Goal: Transaction & Acquisition: Purchase product/service

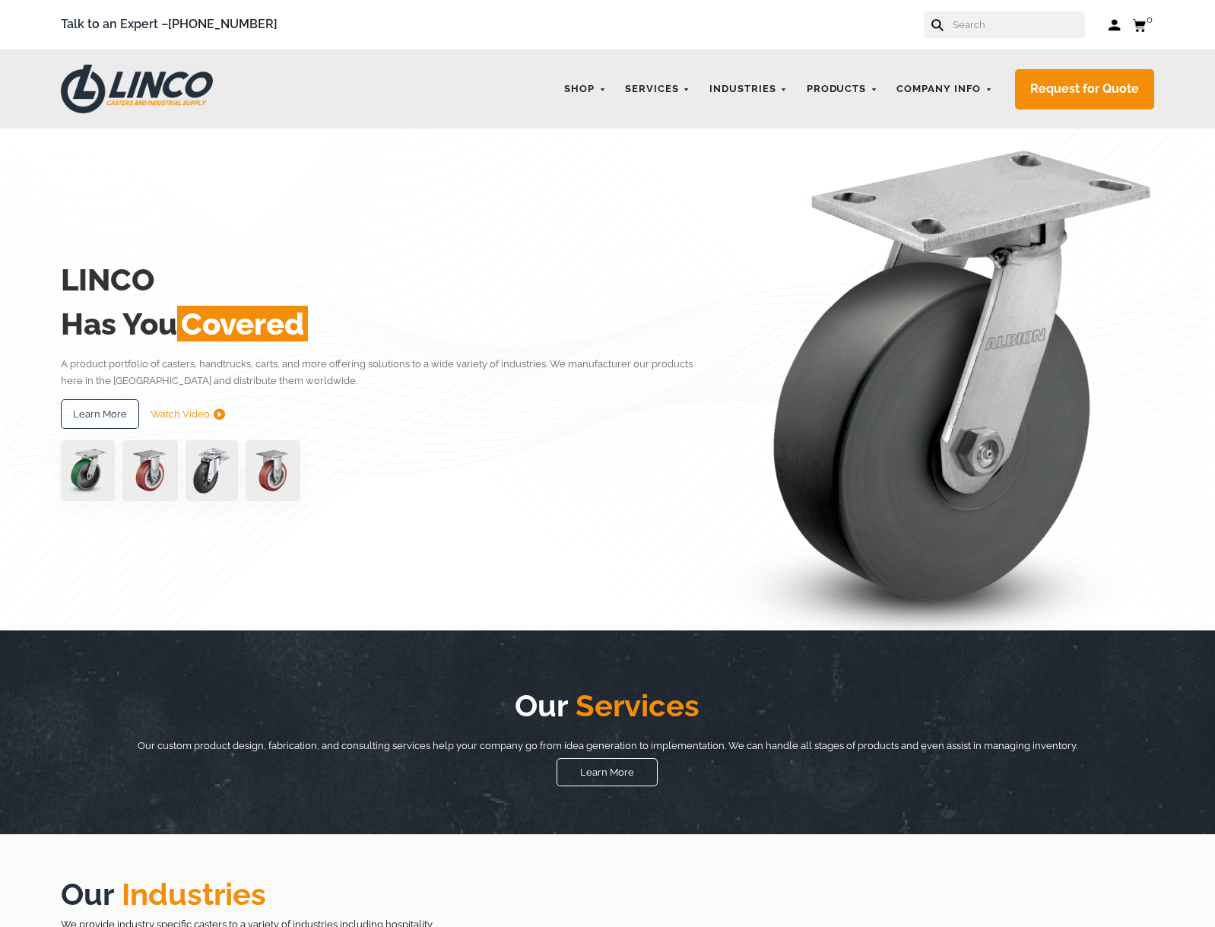
click at [964, 33] on form at bounding box center [1004, 24] width 161 height 27
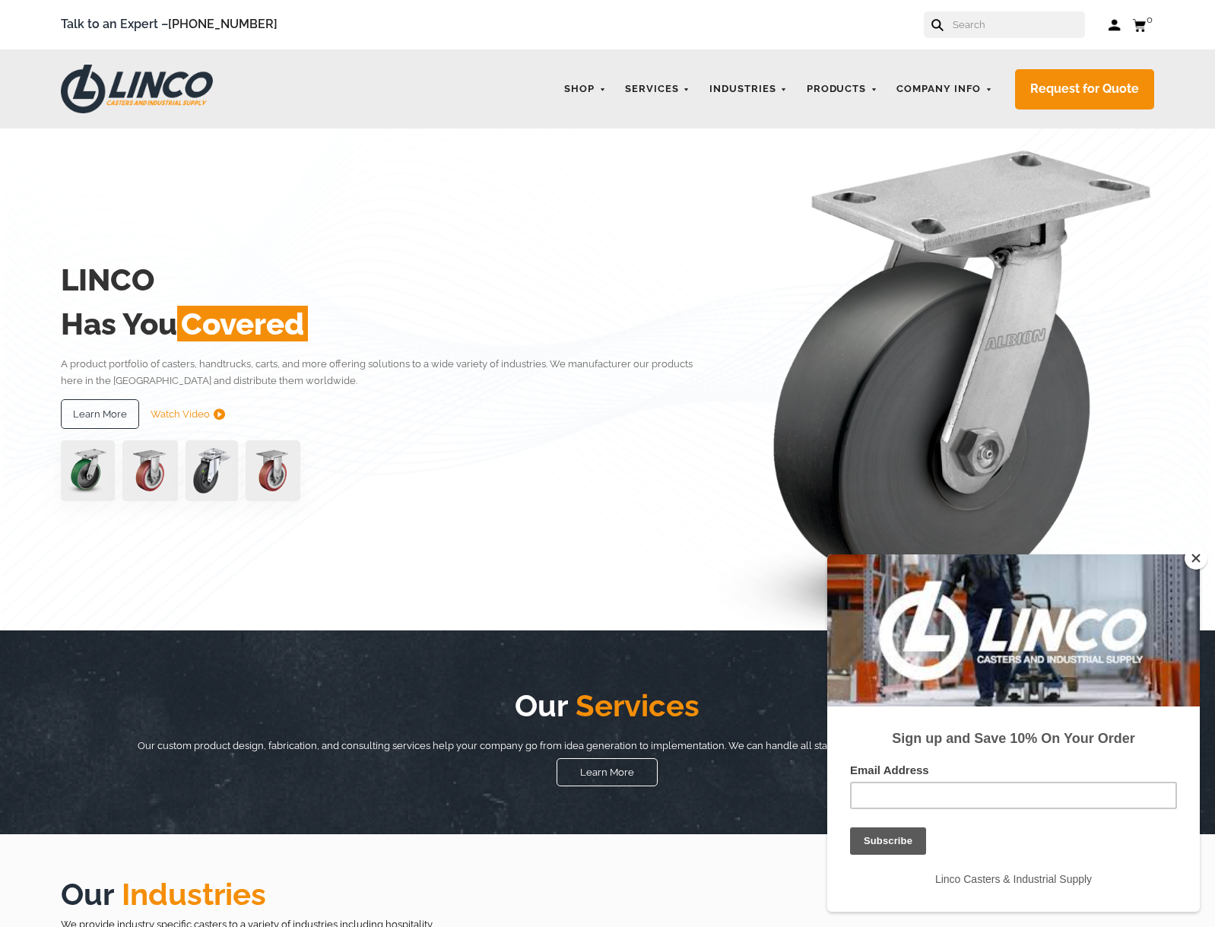
click at [985, 36] on input "text" at bounding box center [1018, 24] width 134 height 27
paste input "LINCO NSF Certified Chrome Swivel Caster for Foodservice 6""
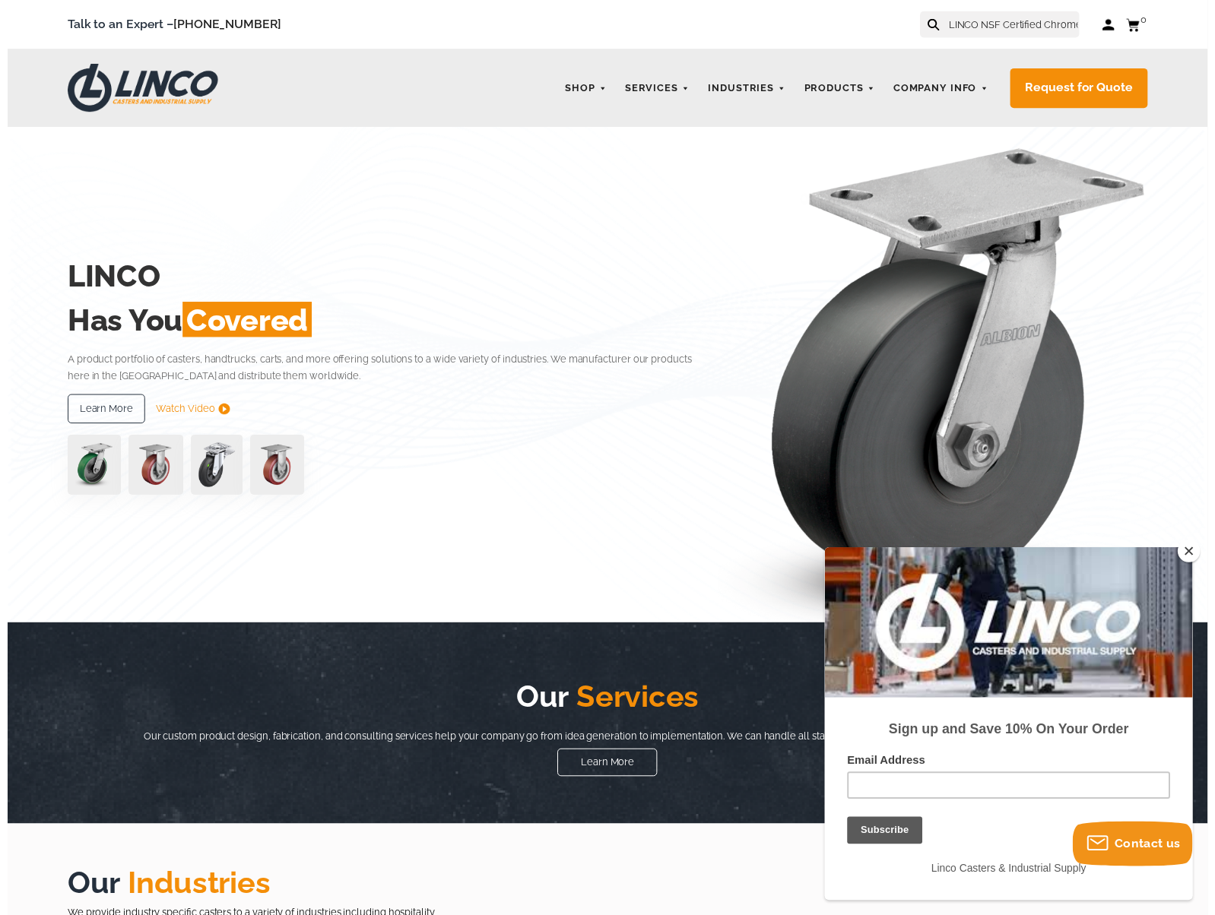
scroll to position [0, 166]
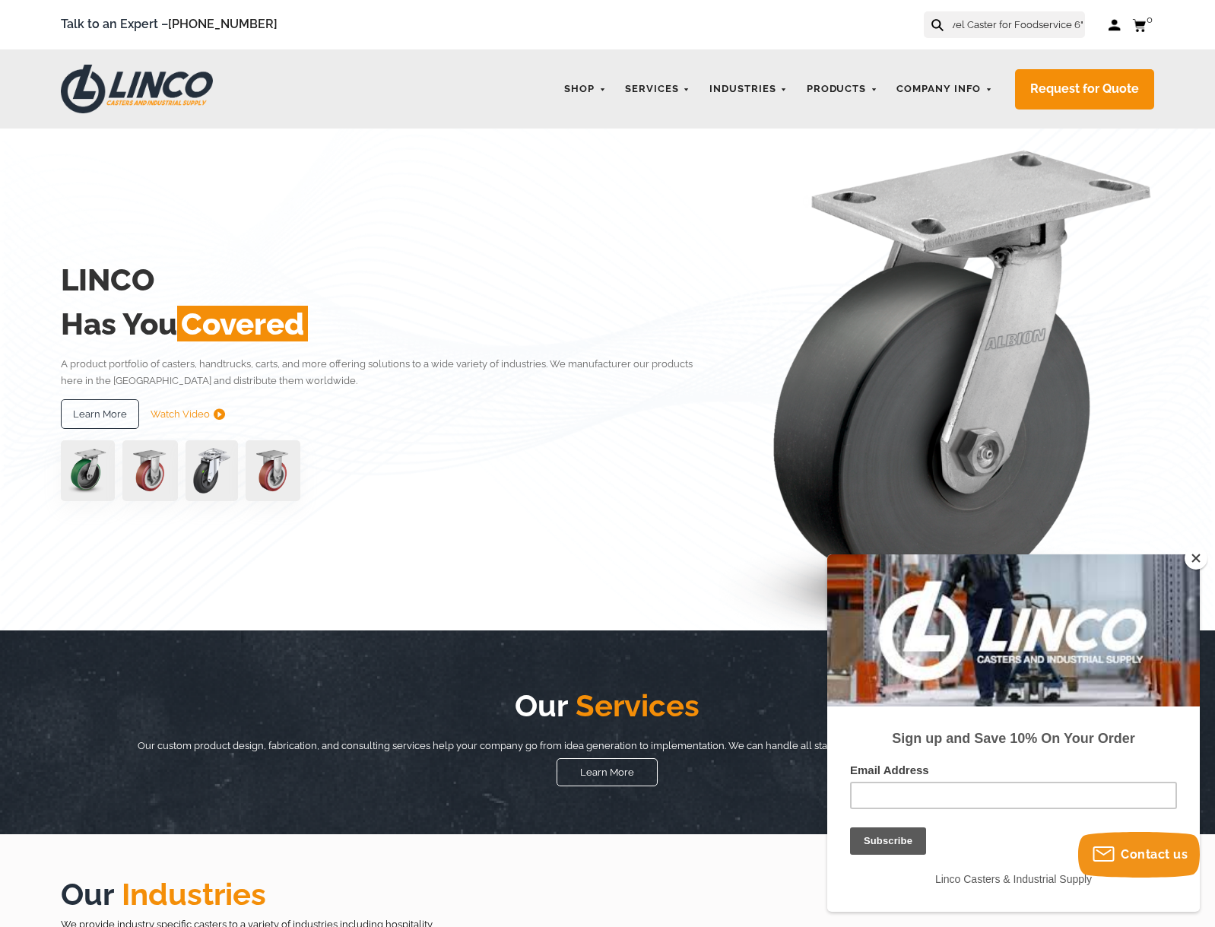
type input "LINCO NSF Certified Chrome Swivel Caster for Foodservice 6""
click at [931, 19] on button at bounding box center [936, 24] width 10 height 10
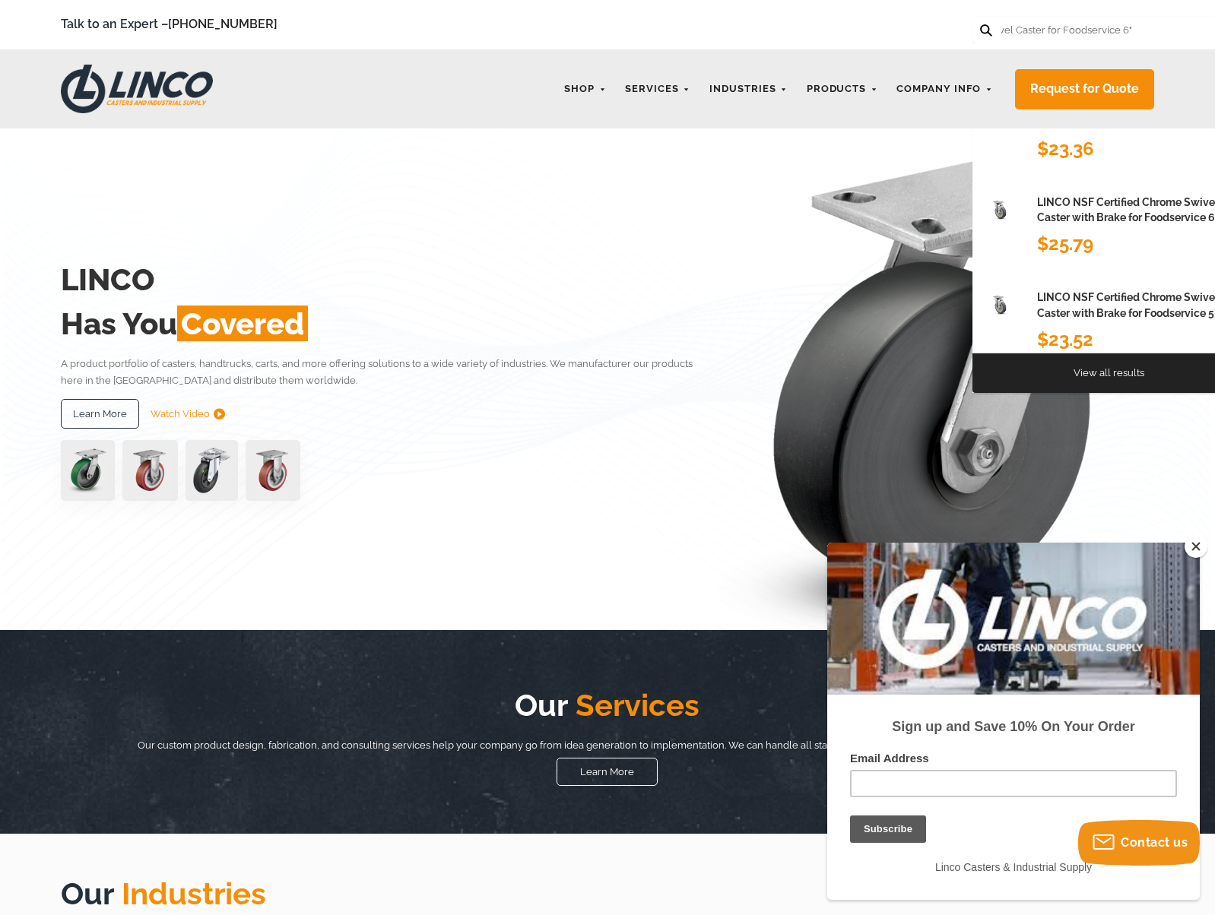
scroll to position [0, 0]
click at [985, 36] on icon at bounding box center [986, 30] width 12 height 12
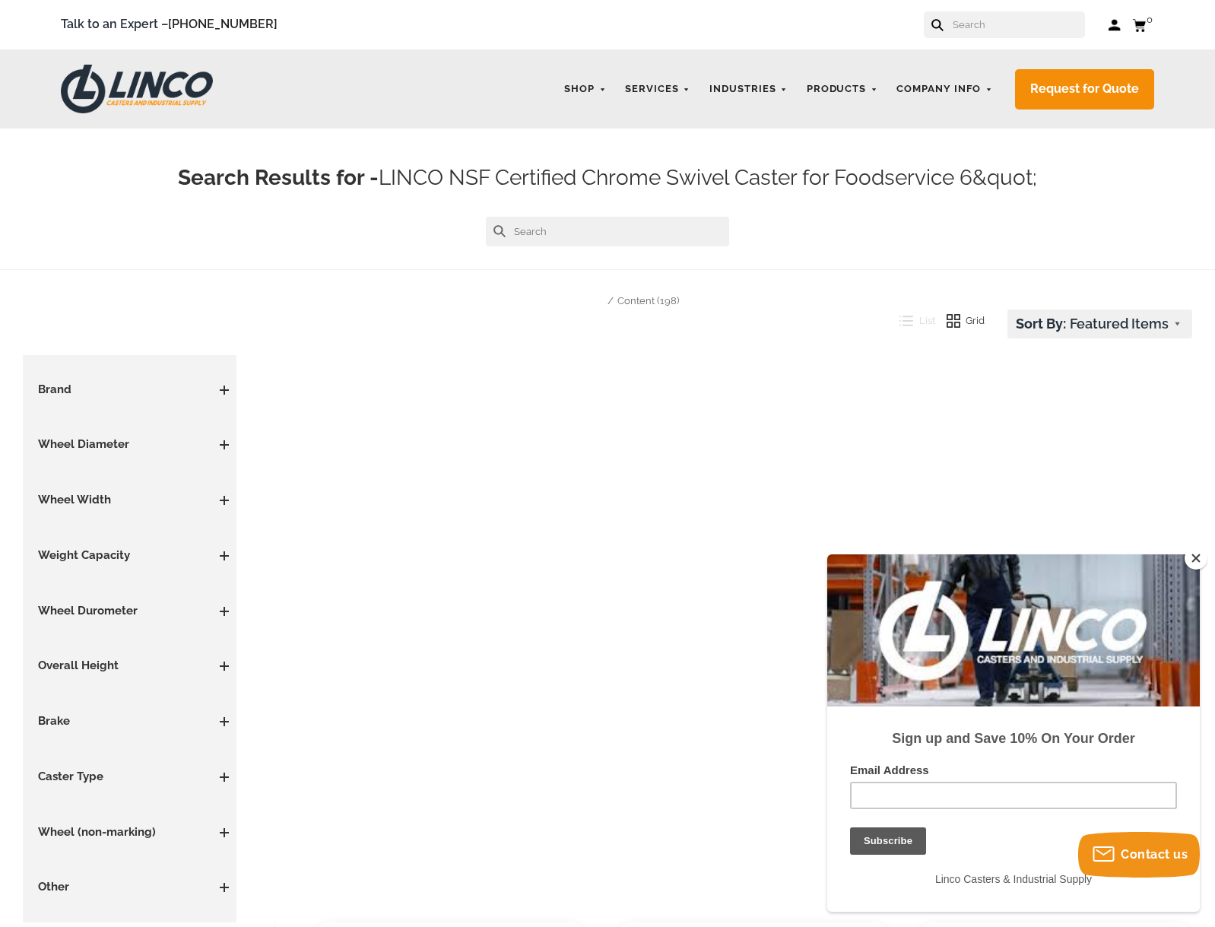
click at [1196, 558] on button "Close" at bounding box center [1196, 558] width 23 height 23
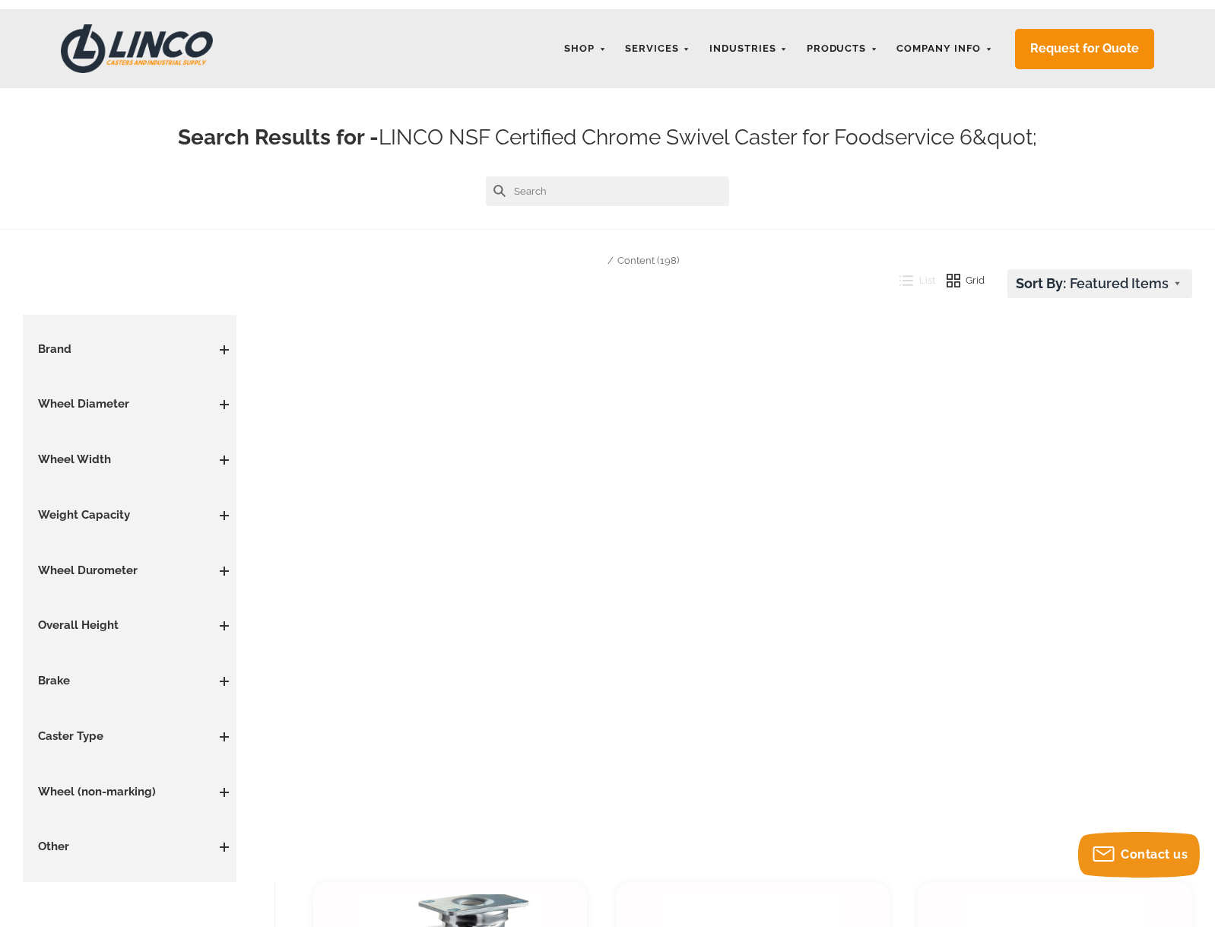
scroll to position [76, 0]
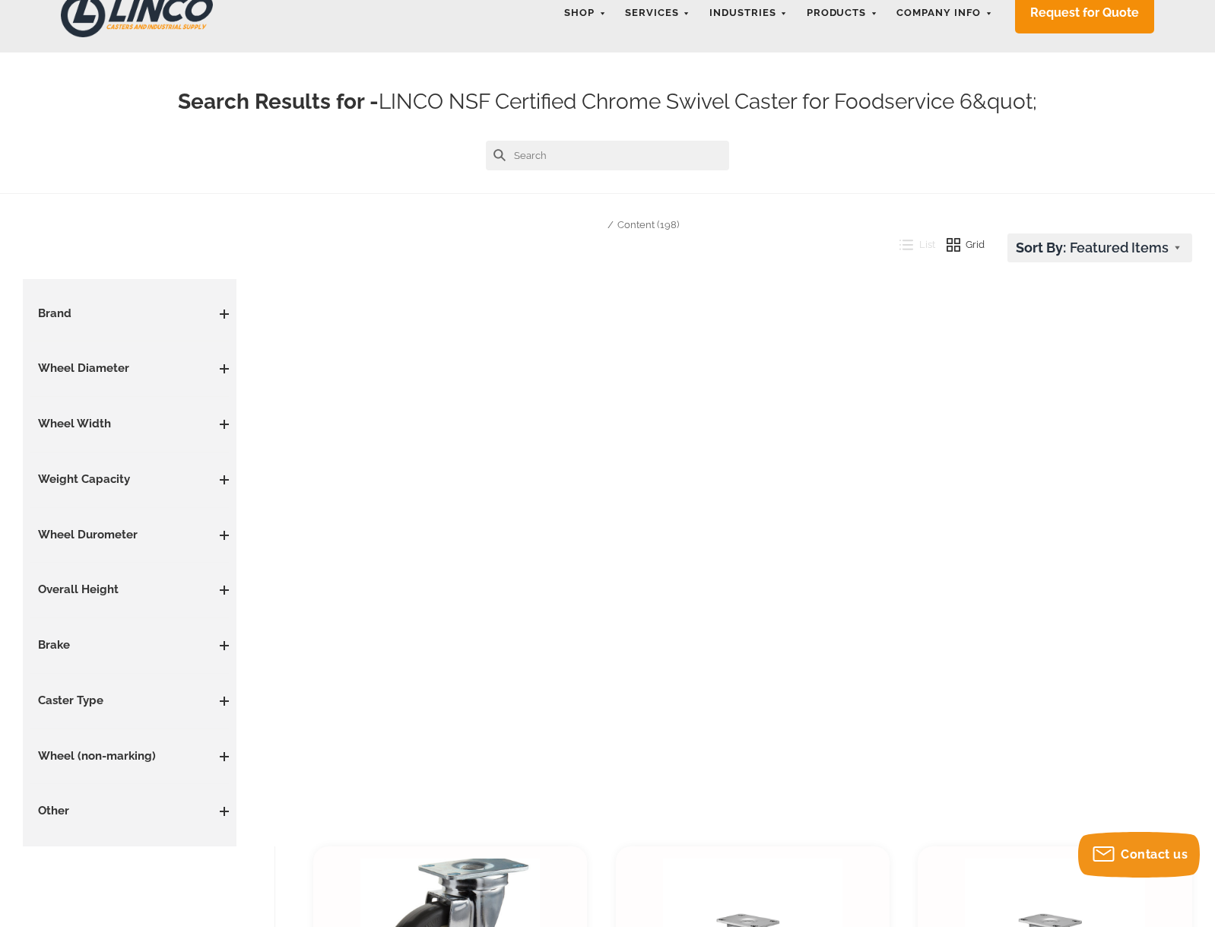
click at [728, 149] on input "text" at bounding box center [607, 156] width 243 height 30
paste input "CWL-0000107"
type input "CWL-0000107"
click at [493, 149] on button at bounding box center [499, 155] width 12 height 12
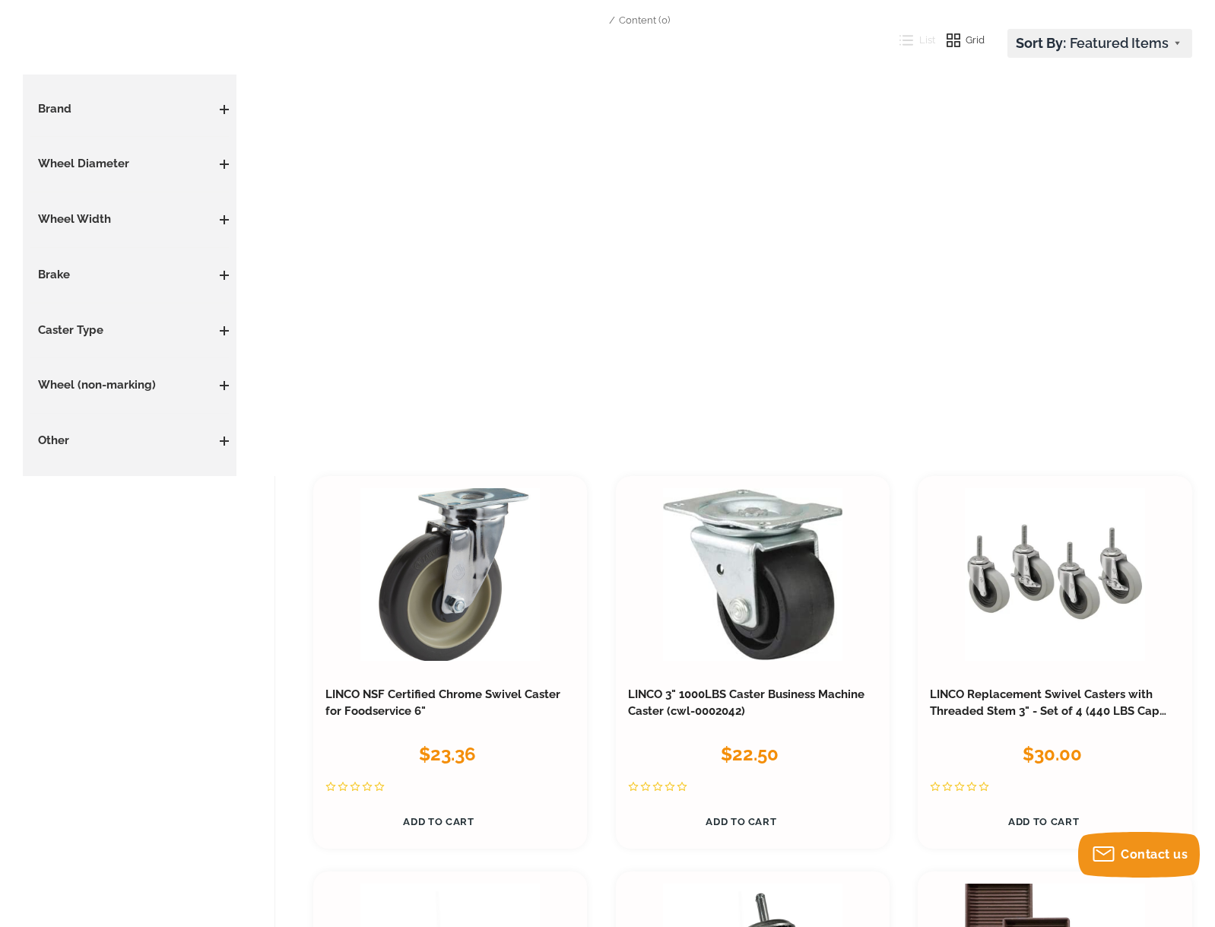
scroll to position [315, 0]
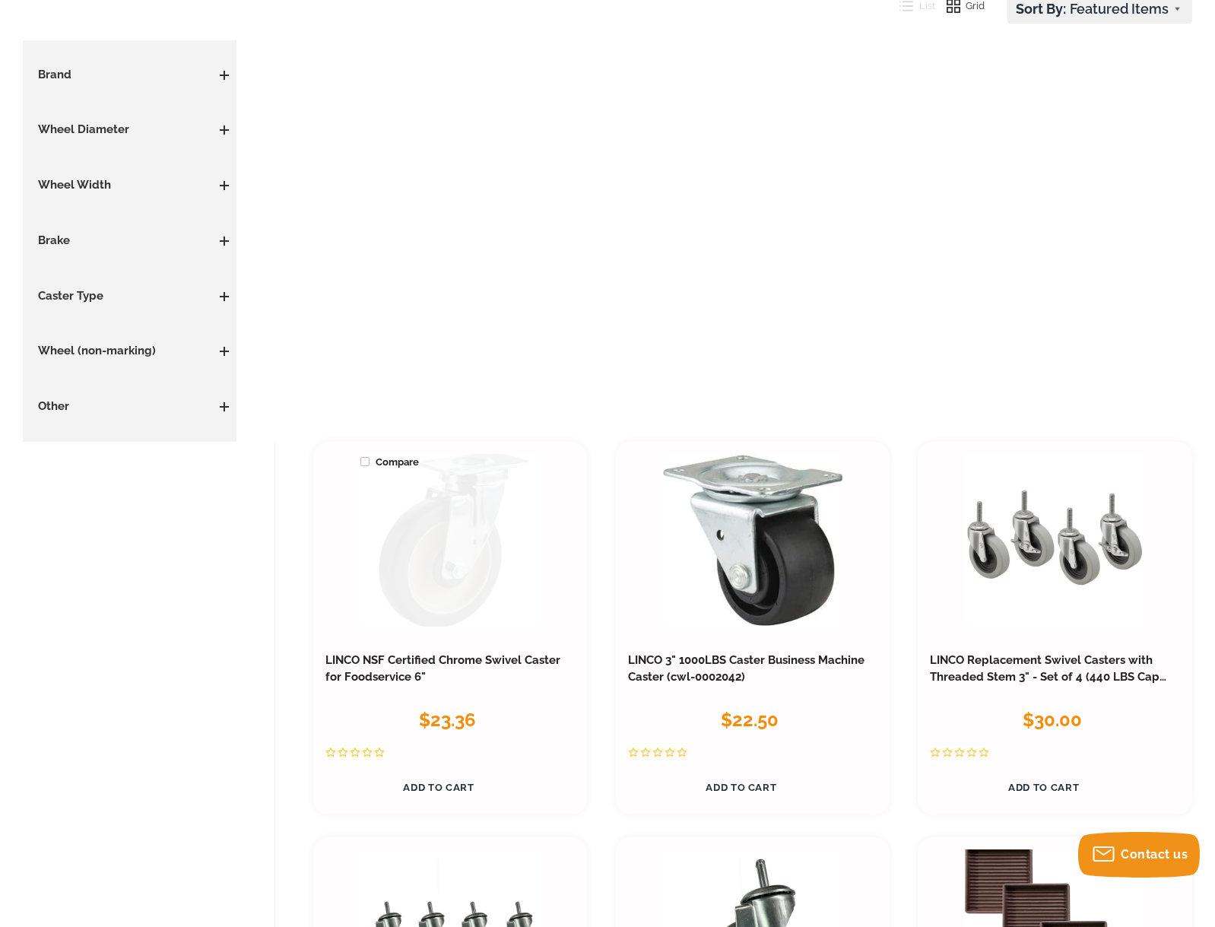
click at [439, 576] on link at bounding box center [450, 540] width 180 height 173
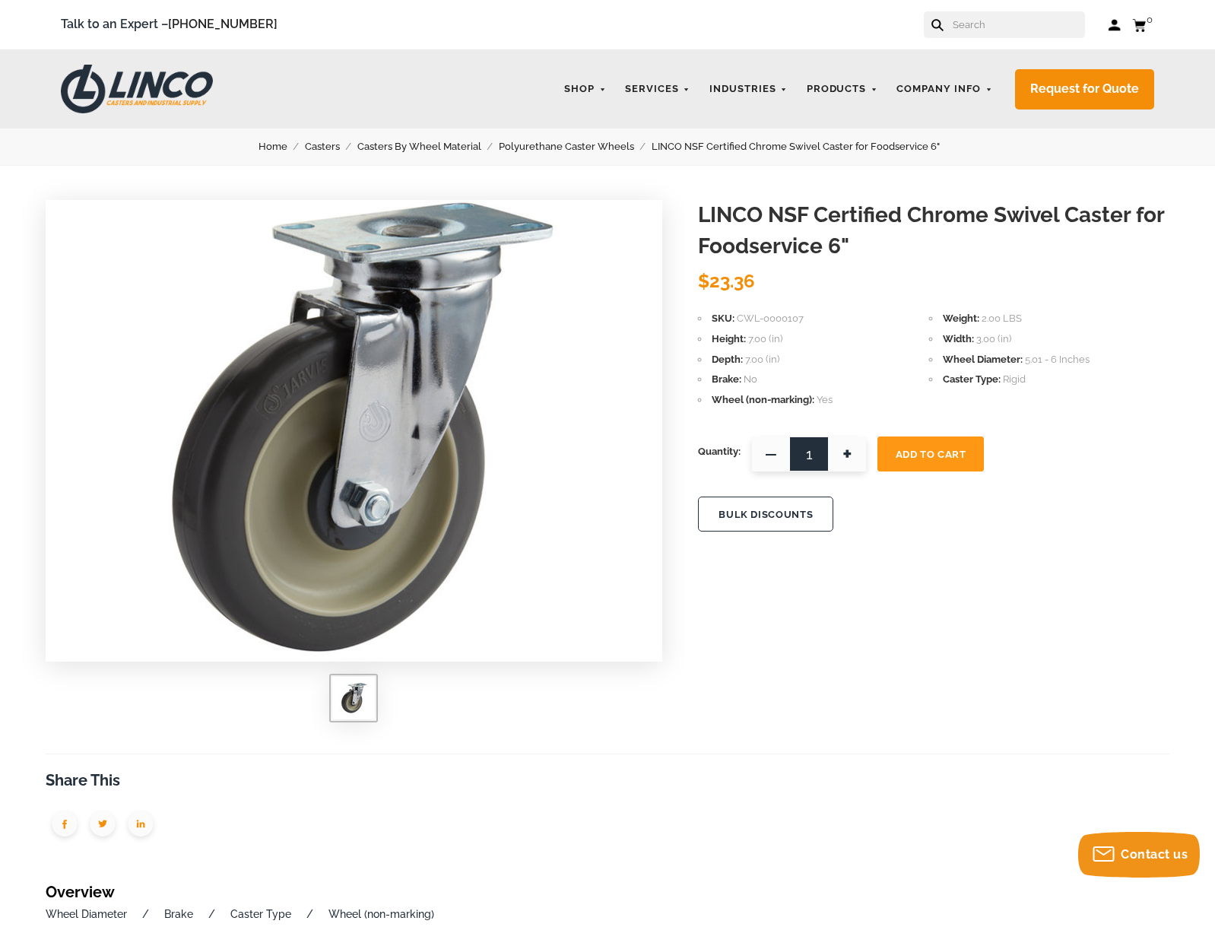
click at [818, 455] on input "1" at bounding box center [809, 453] width 114 height 35
type input "12"
click at [917, 458] on span "Add To Cart" at bounding box center [931, 454] width 71 height 11
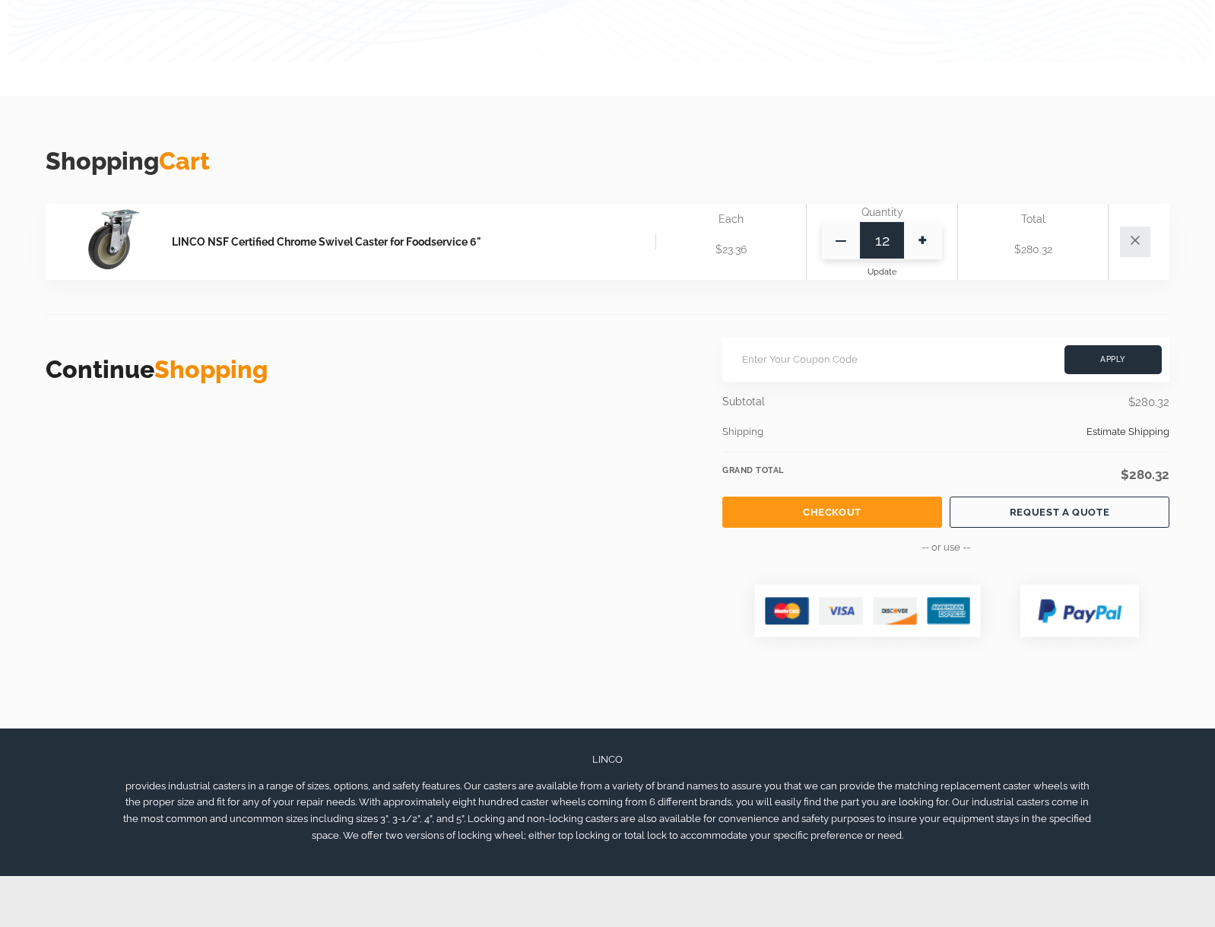
scroll to position [304, 0]
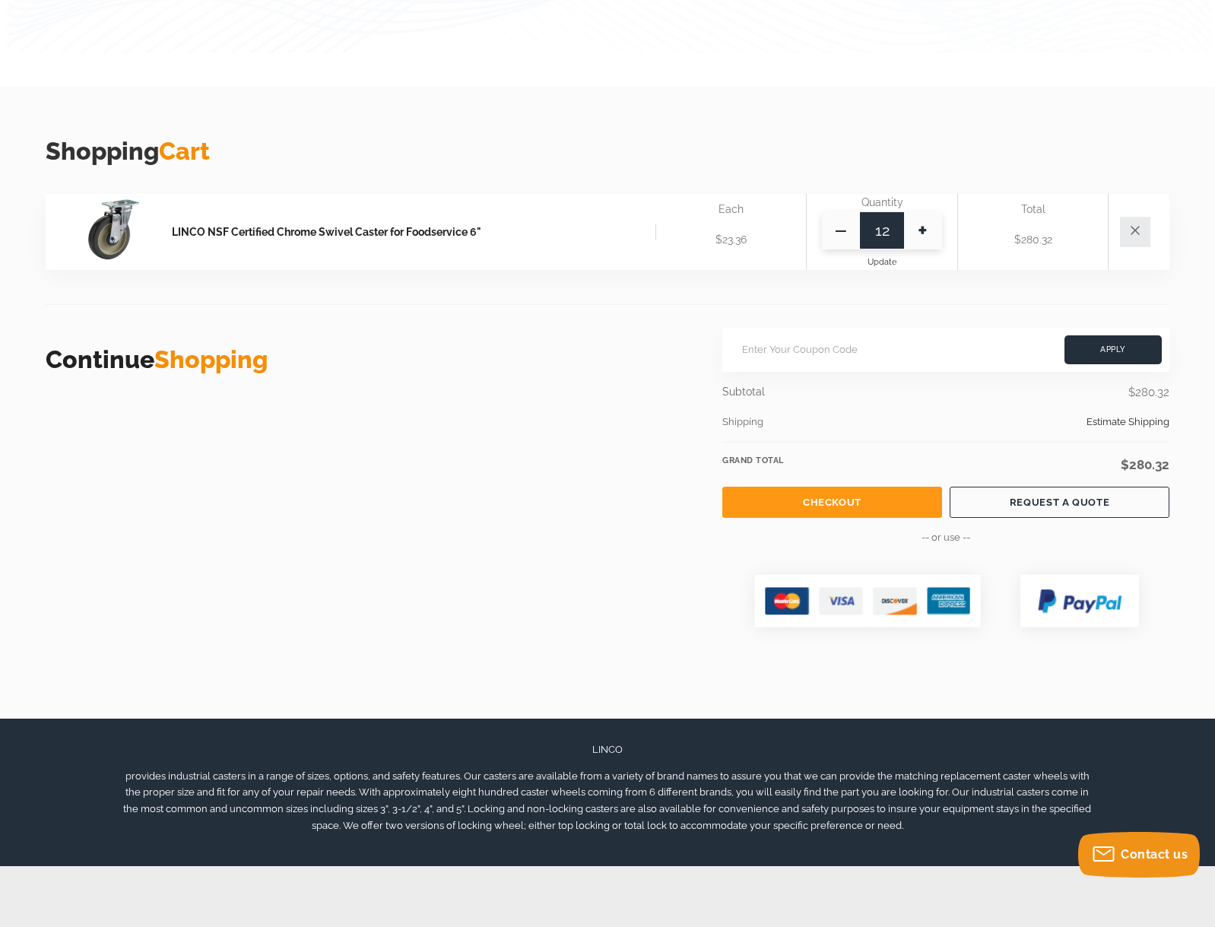
click at [876, 509] on link "Checkout" at bounding box center [832, 502] width 220 height 31
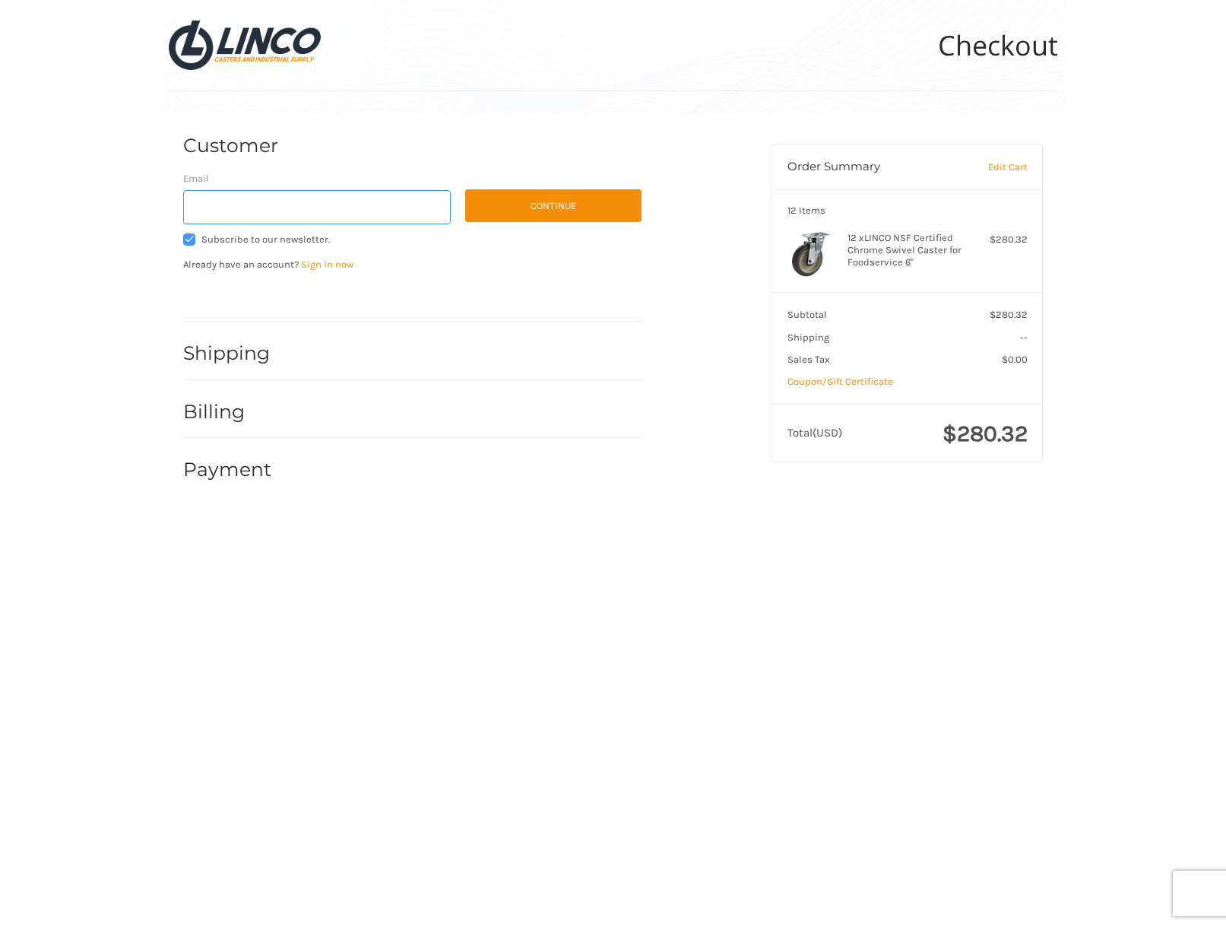
click at [353, 218] on input "Email" at bounding box center [317, 207] width 268 height 34
type input "[PERSON_NAME][EMAIL_ADDRESS][PERSON_NAME][DOMAIN_NAME]"
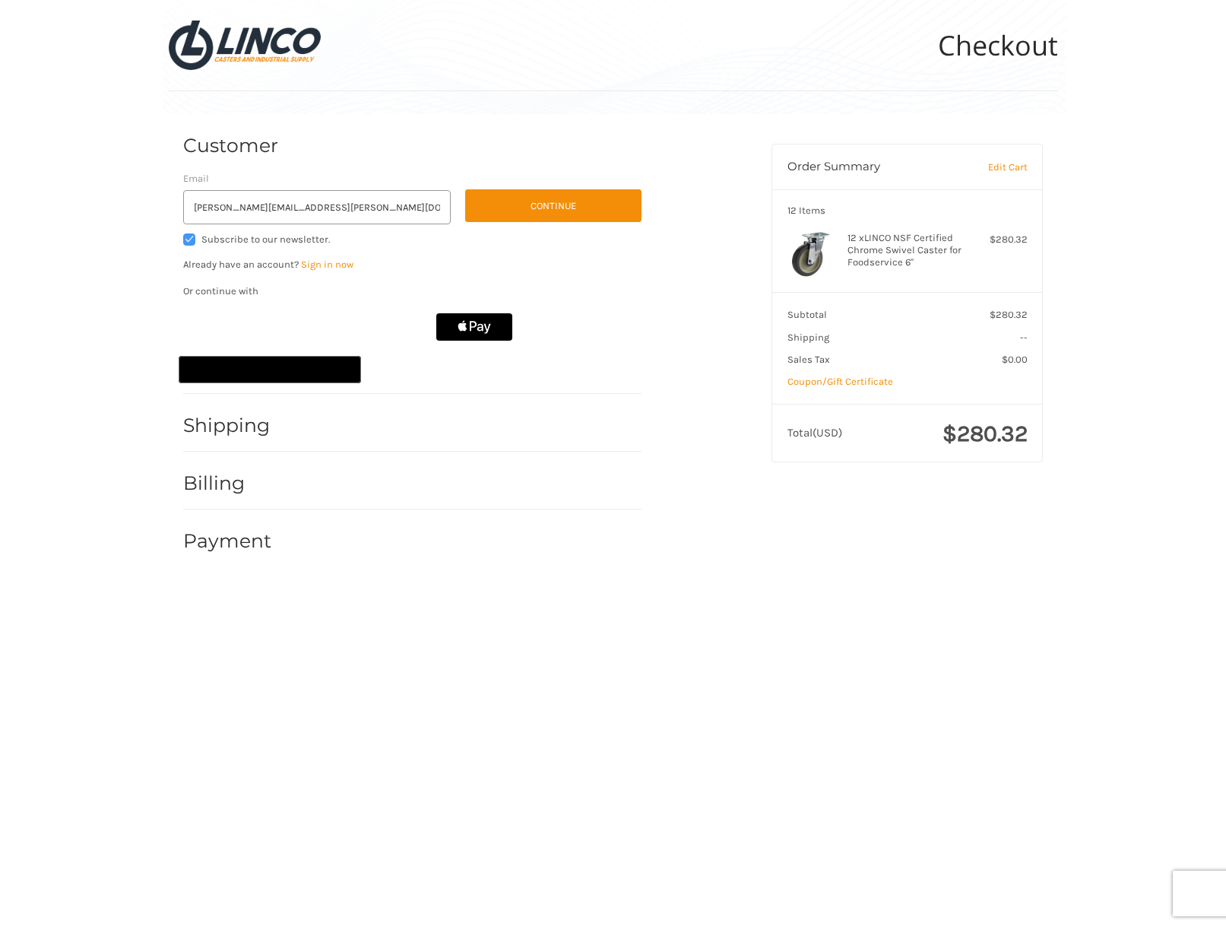
click at [188, 242] on label "Subscribe to our newsletter." at bounding box center [317, 239] width 268 height 12
click at [184, 234] on input "Subscribe to our newsletter." at bounding box center [183, 233] width 1 height 1
checkbox input "false"
click at [552, 204] on button "Continue" at bounding box center [553, 205] width 176 height 33
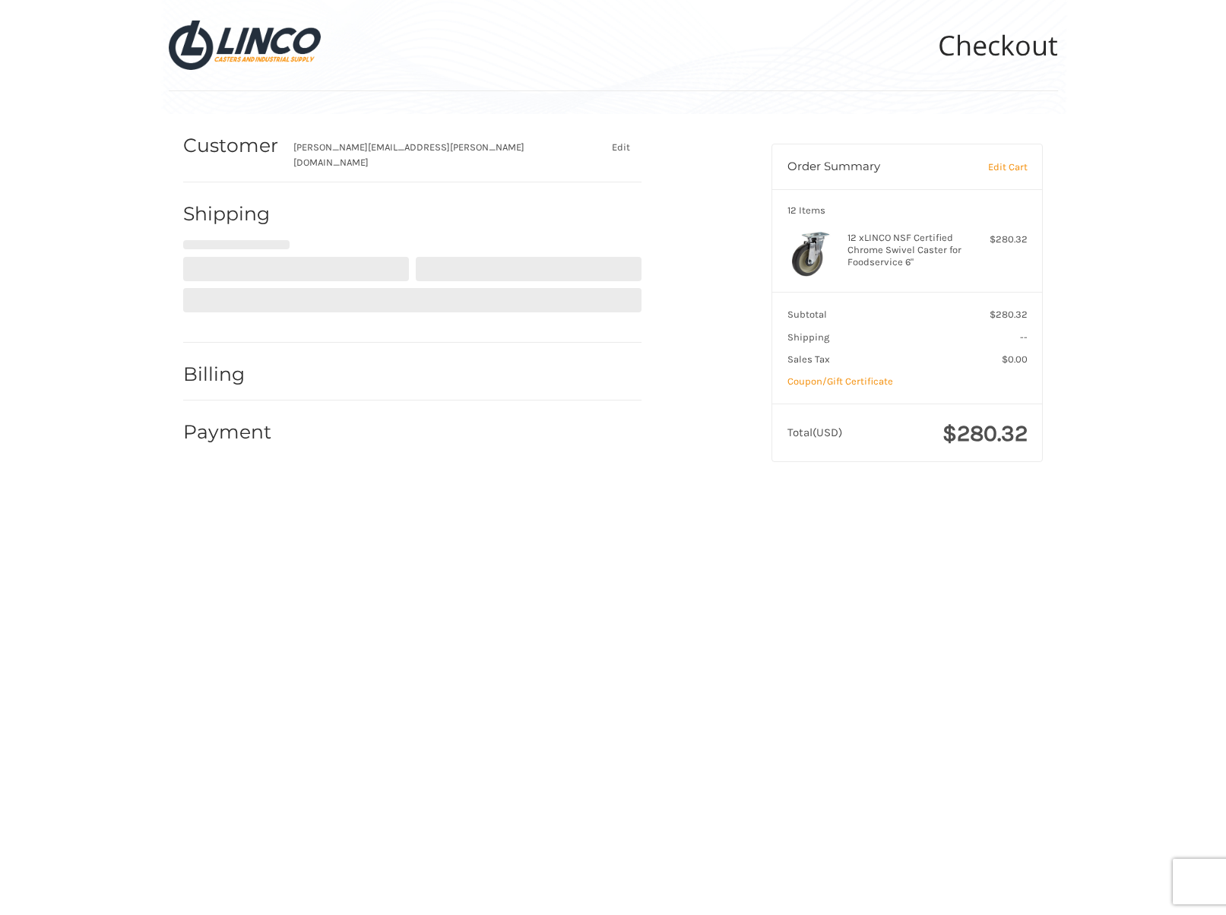
select select "US"
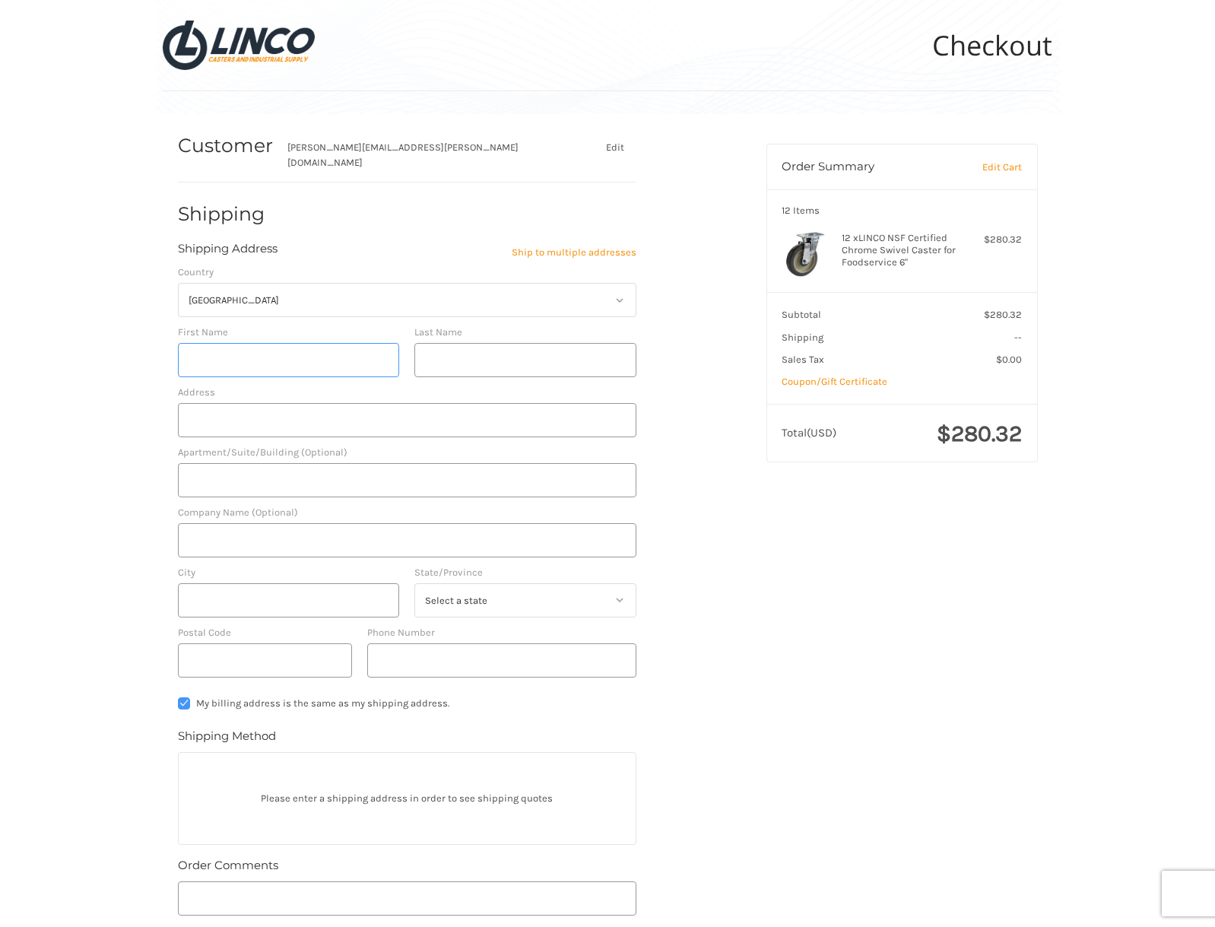
click at [329, 347] on input "First Name" at bounding box center [289, 360] width 222 height 34
type input "[PERSON_NAME]"
type input "100 Universal City Plz"
type input "6528/2"
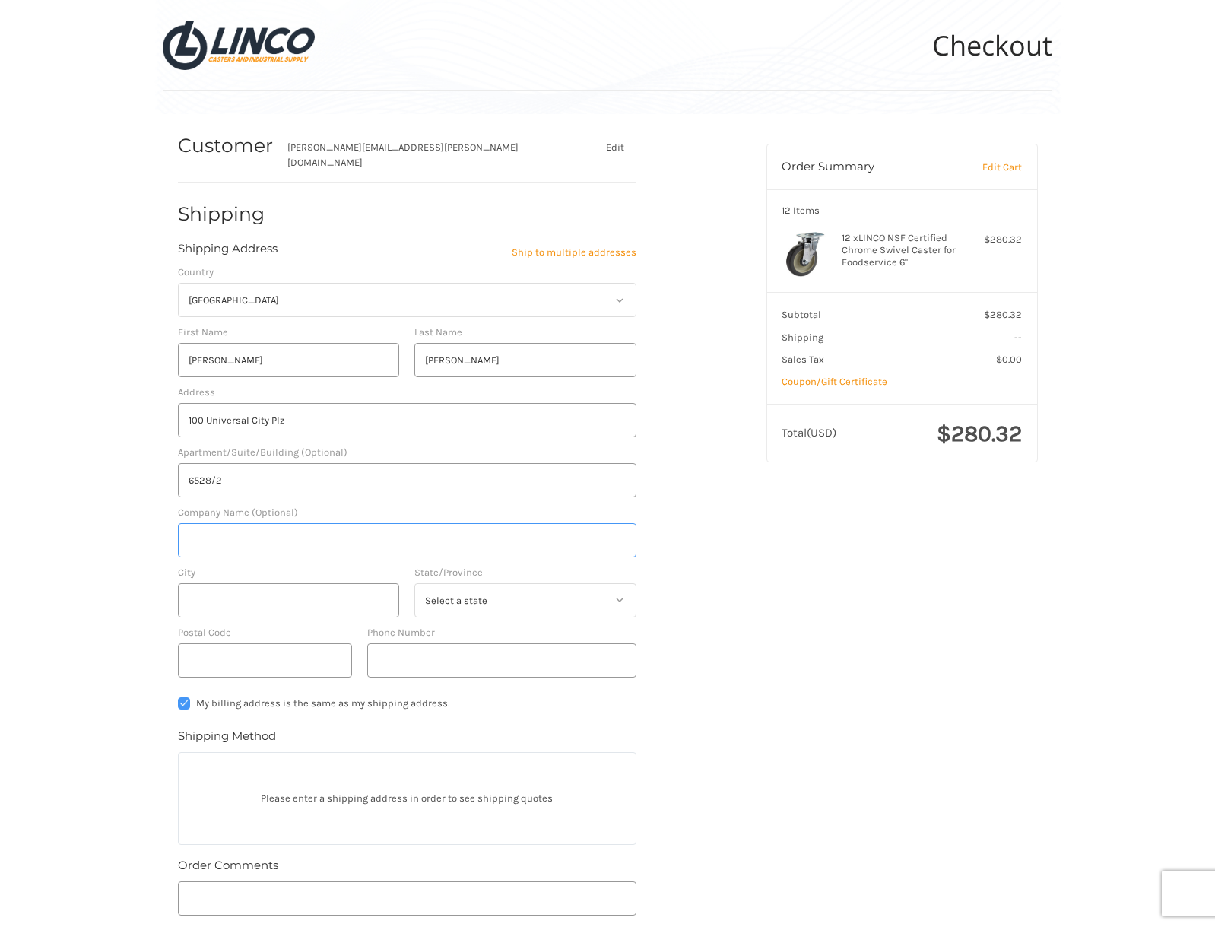
type input "UNIVERSAL STUDIOS [GEOGRAPHIC_DATA]"
type input "Universal City"
select select "CA"
type input "91608"
type input "18187380207"
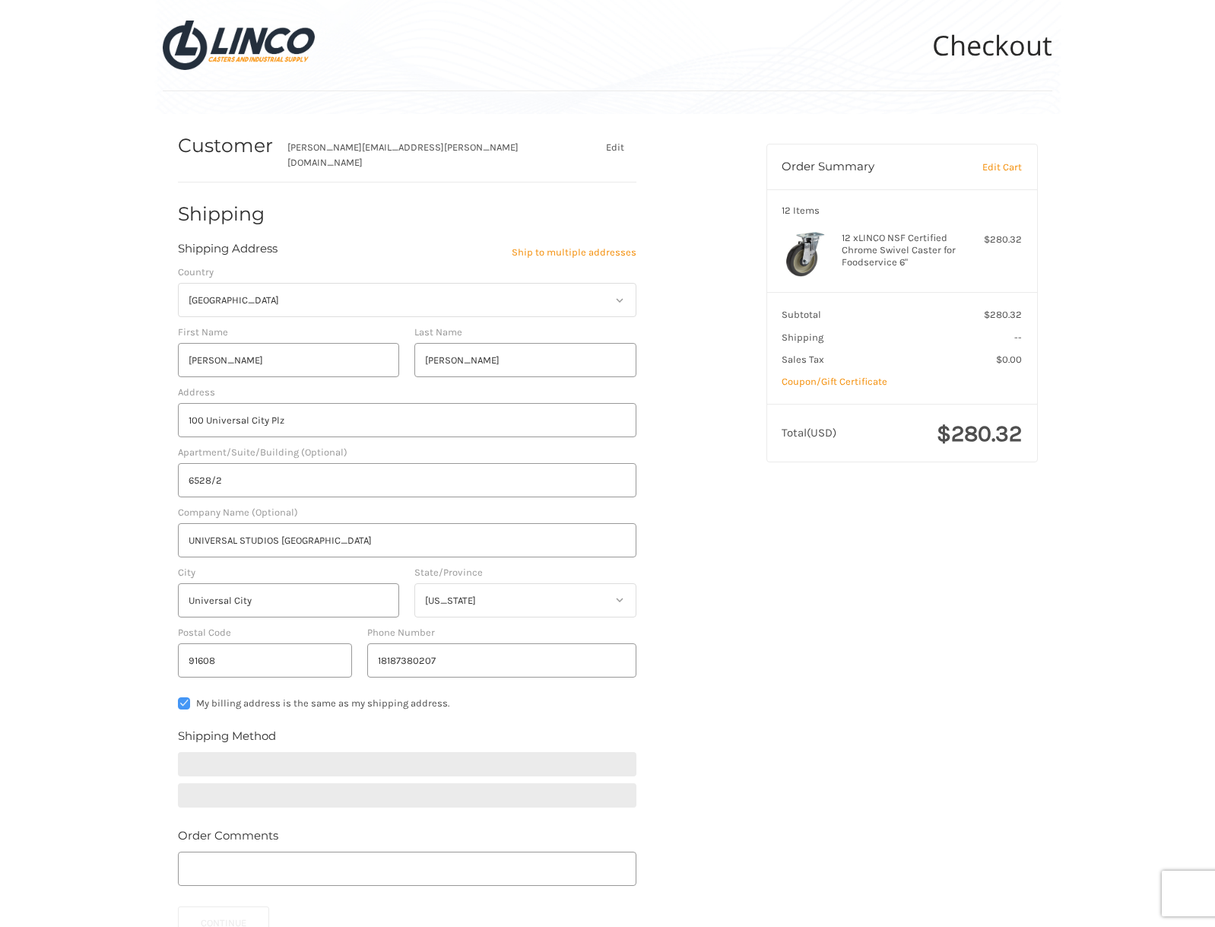
click at [775, 555] on div "Customer [PERSON_NAME][EMAIL_ADDRESS][PERSON_NAME][DOMAIN_NAME] Edit Shipping S…" at bounding box center [607, 601] width 912 height 975
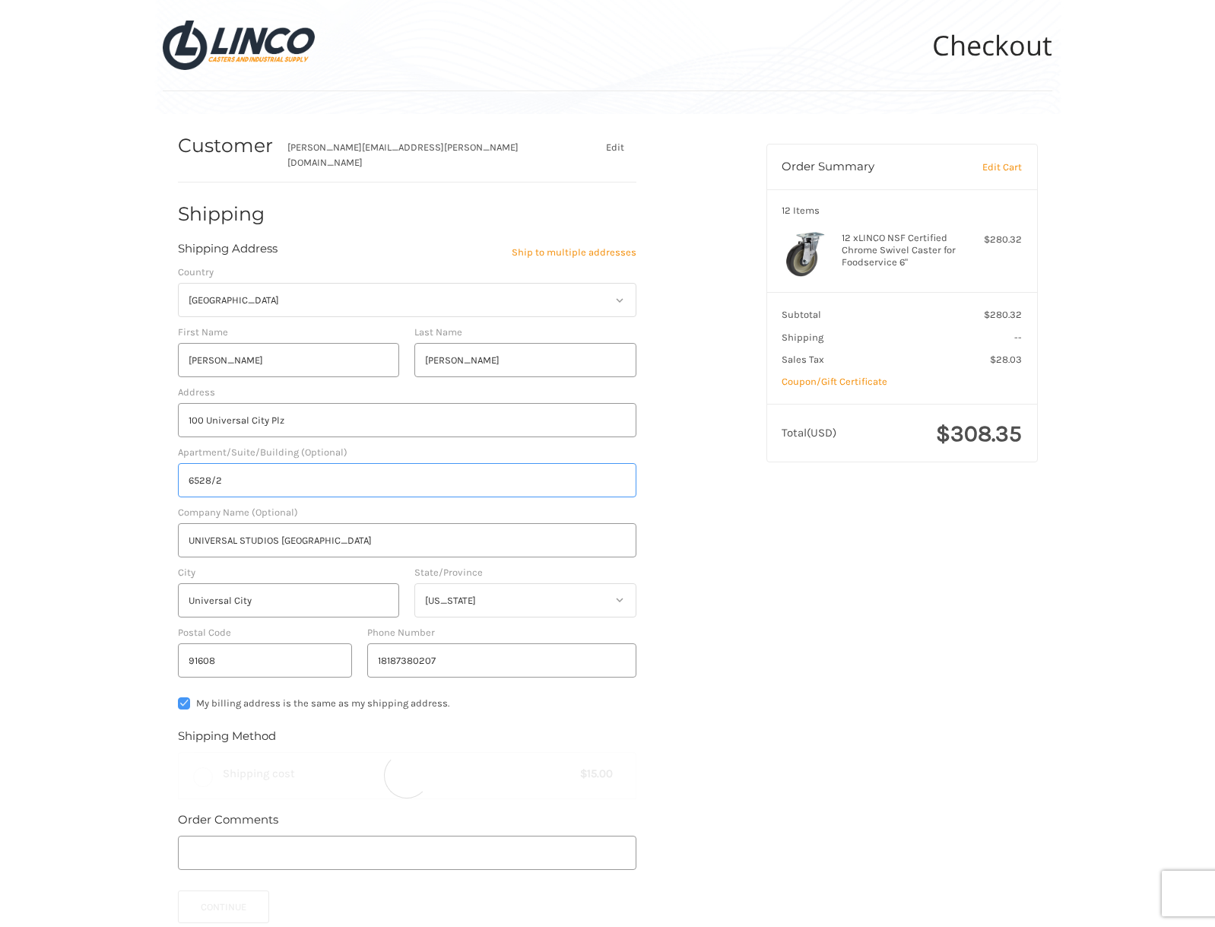
drag, startPoint x: 218, startPoint y: 475, endPoint x: 142, endPoint y: 474, distance: 76.0
click at [142, 474] on div "Customer [PERSON_NAME][EMAIL_ADDRESS][PERSON_NAME][DOMAIN_NAME] Edit Shipping S…" at bounding box center [607, 593] width 1215 height 959
radio input "true"
type input "5511/1"
click at [130, 481] on div "Customer [PERSON_NAME][EMAIL_ADDRESS][PERSON_NAME][DOMAIN_NAME] Edit Shipping S…" at bounding box center [607, 593] width 1215 height 959
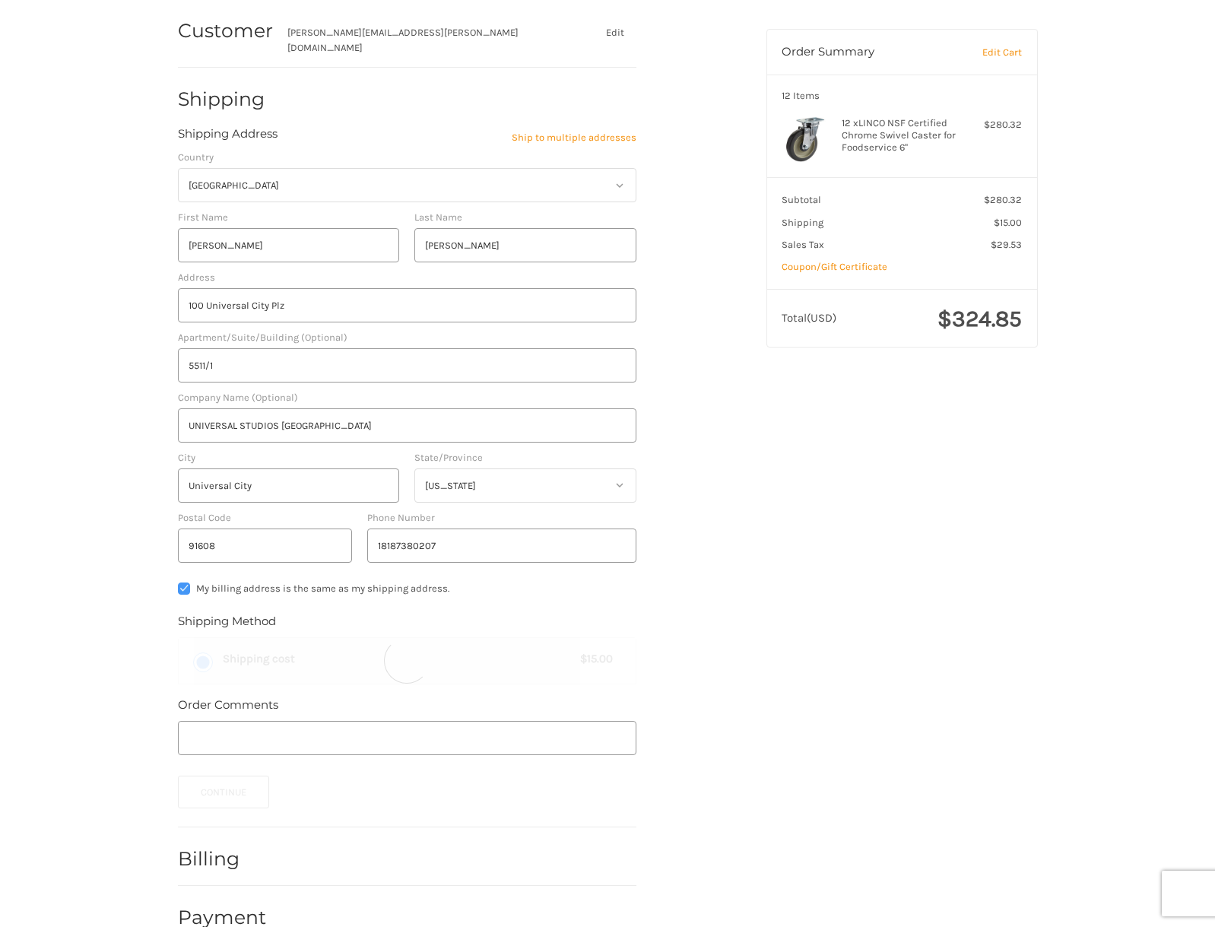
scroll to position [135, 0]
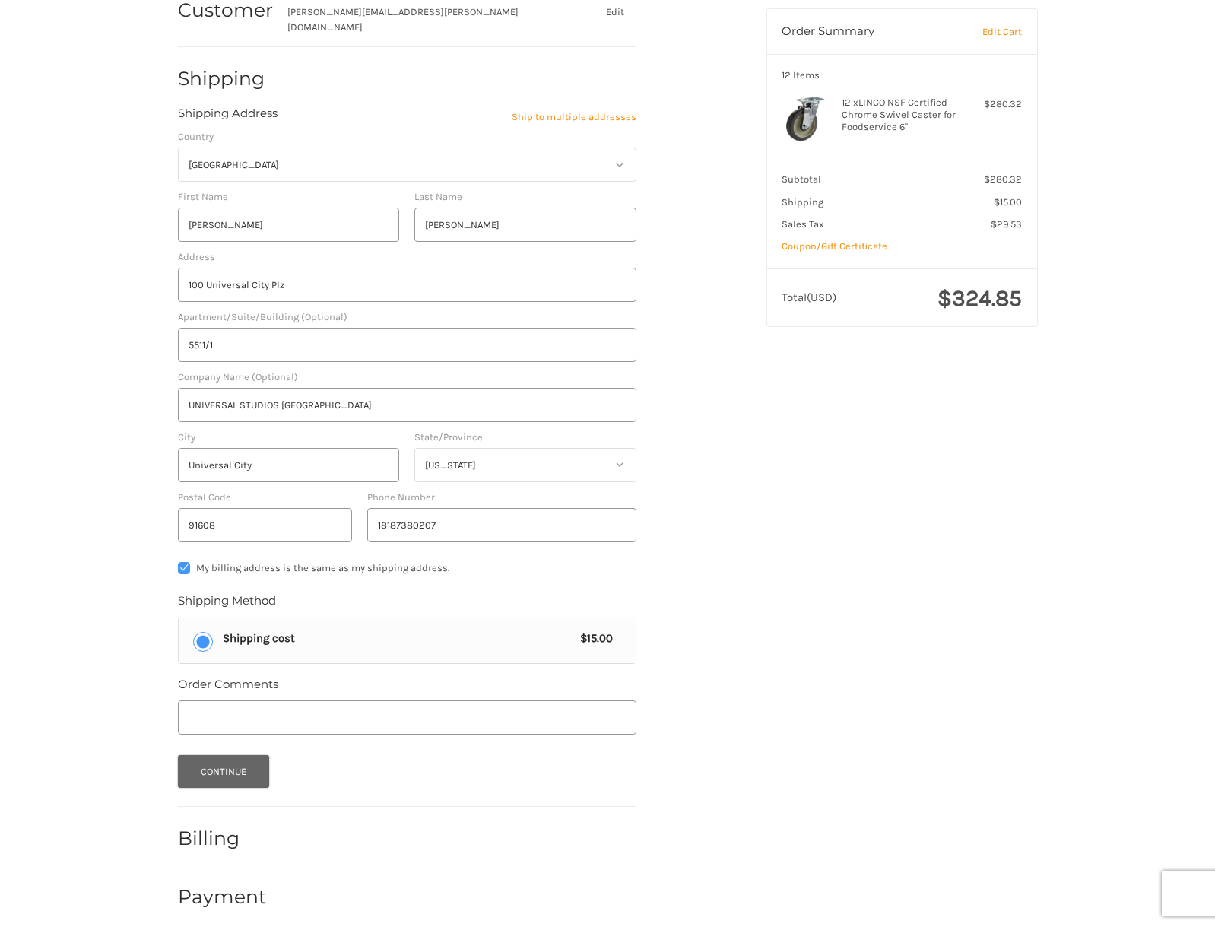
click at [220, 763] on button "Continue" at bounding box center [224, 771] width 92 height 33
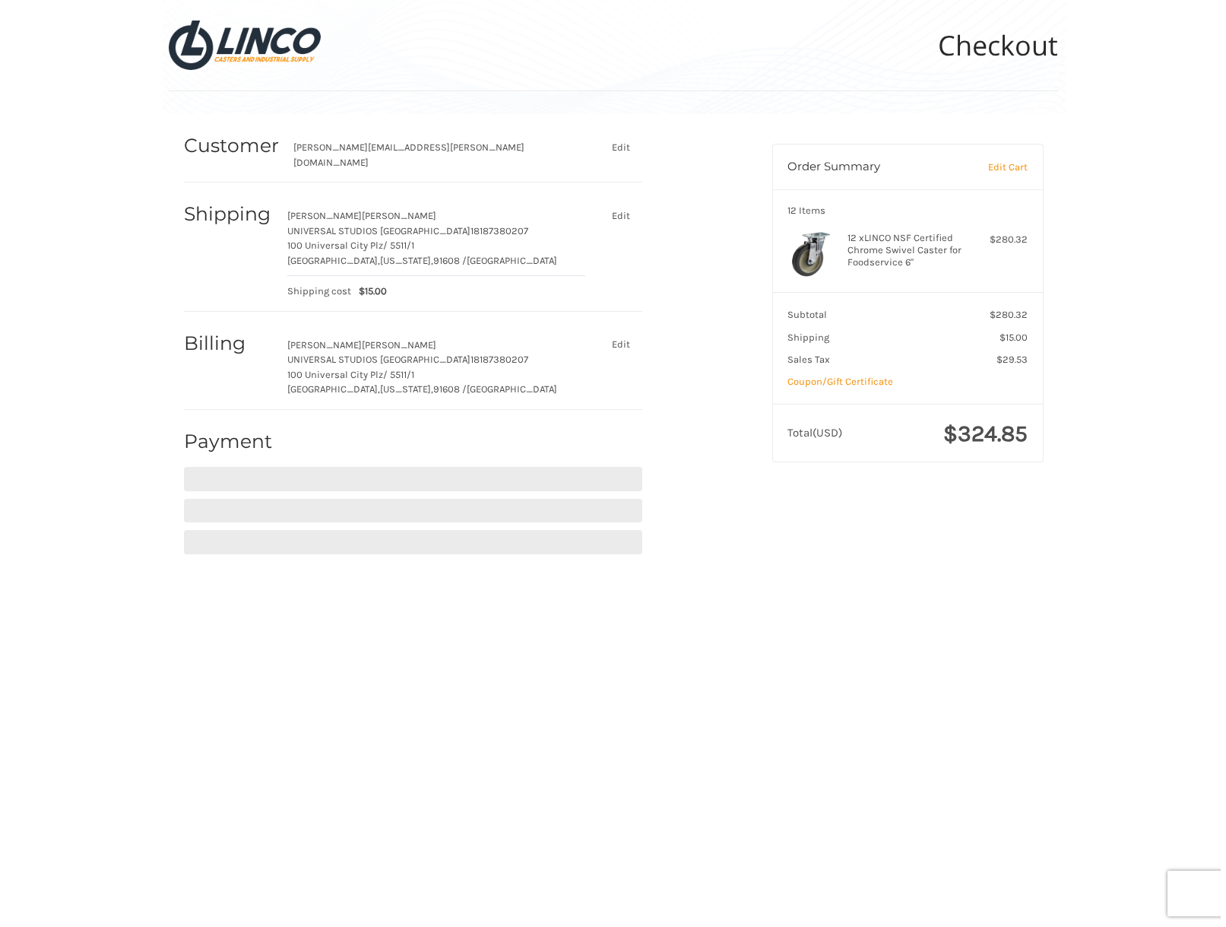
scroll to position [0, 0]
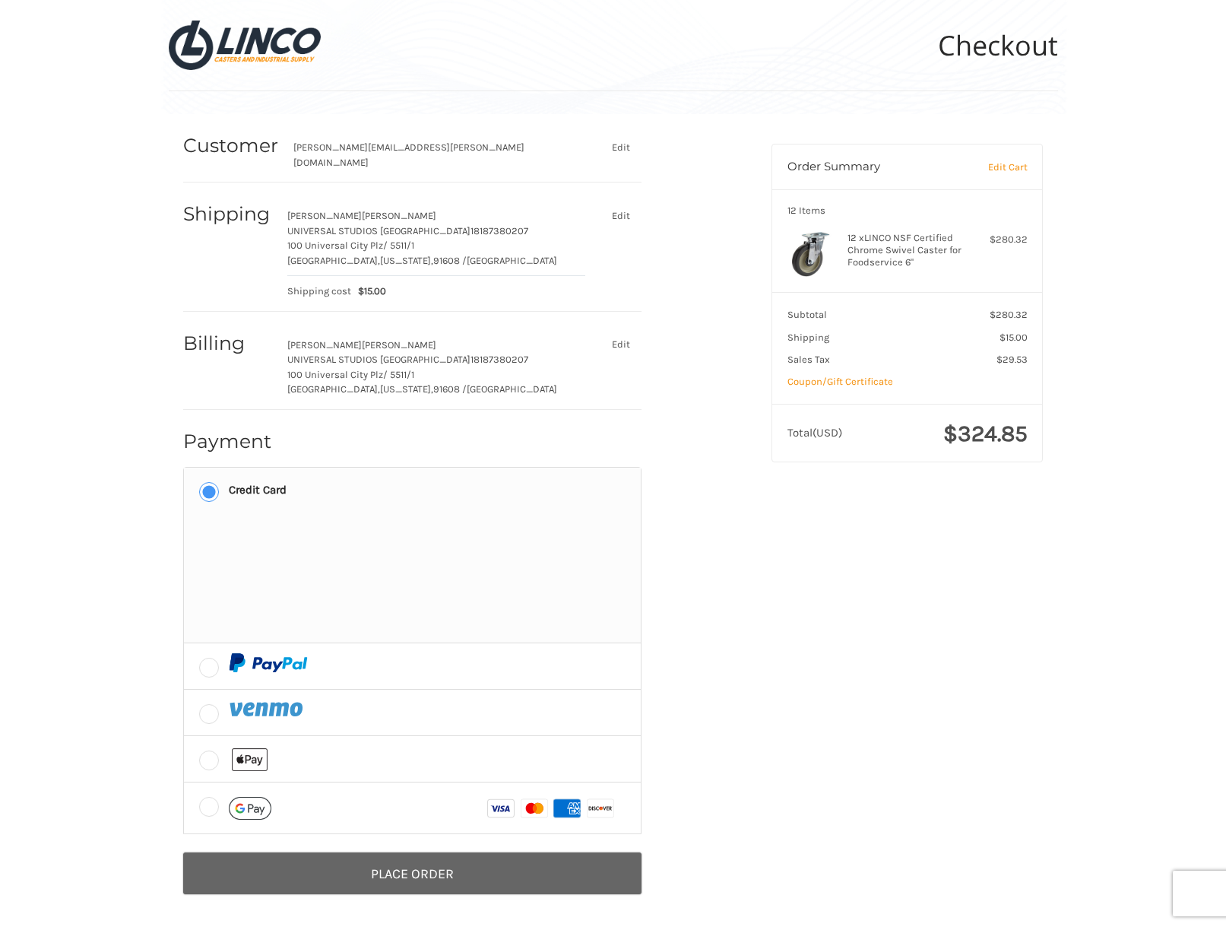
click at [474, 864] on button "Place Order" at bounding box center [412, 873] width 458 height 42
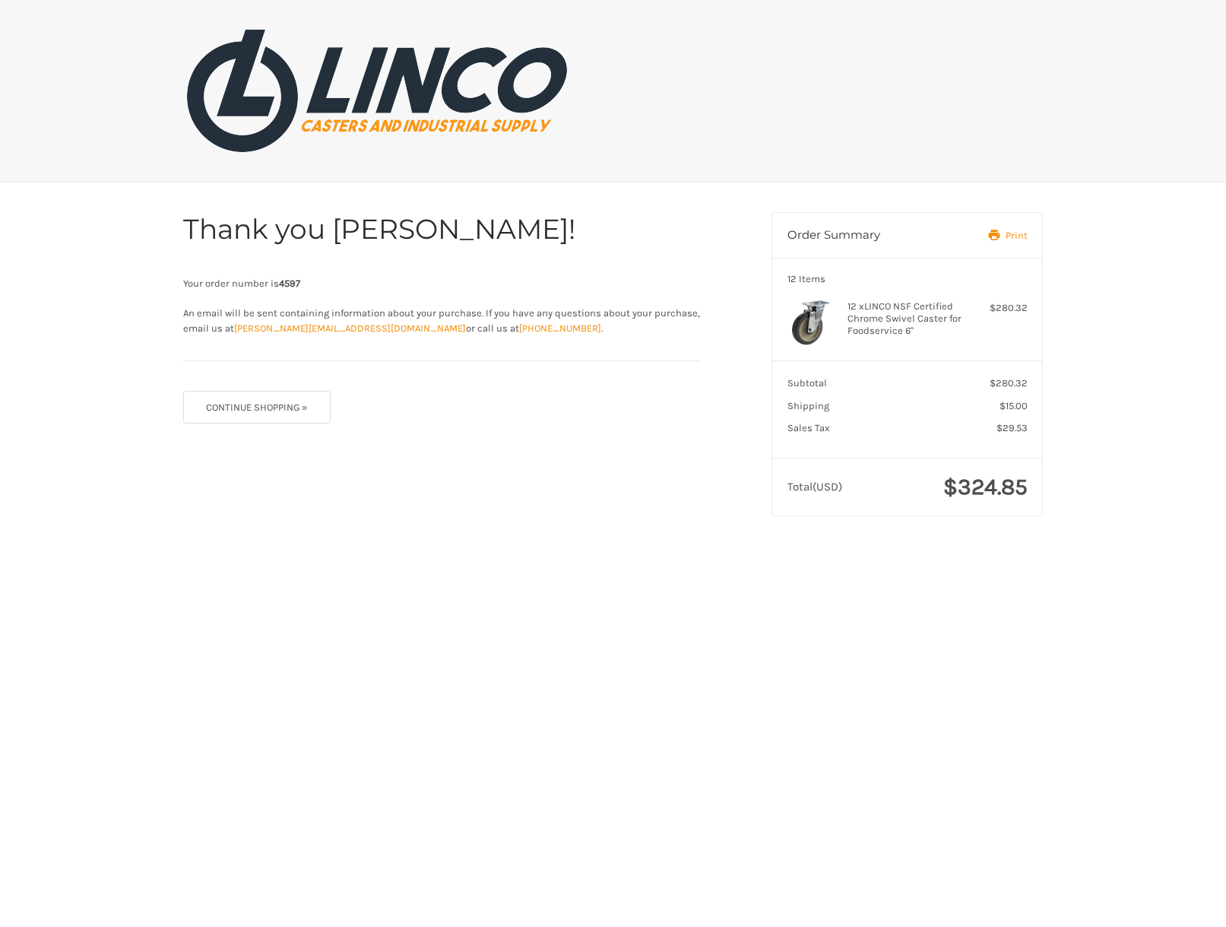
click at [205, 478] on div "Thank you [PERSON_NAME]! Your order number is 4597 An email will be sent contai…" at bounding box center [613, 363] width 912 height 363
